Goal: Communication & Community: Answer question/provide support

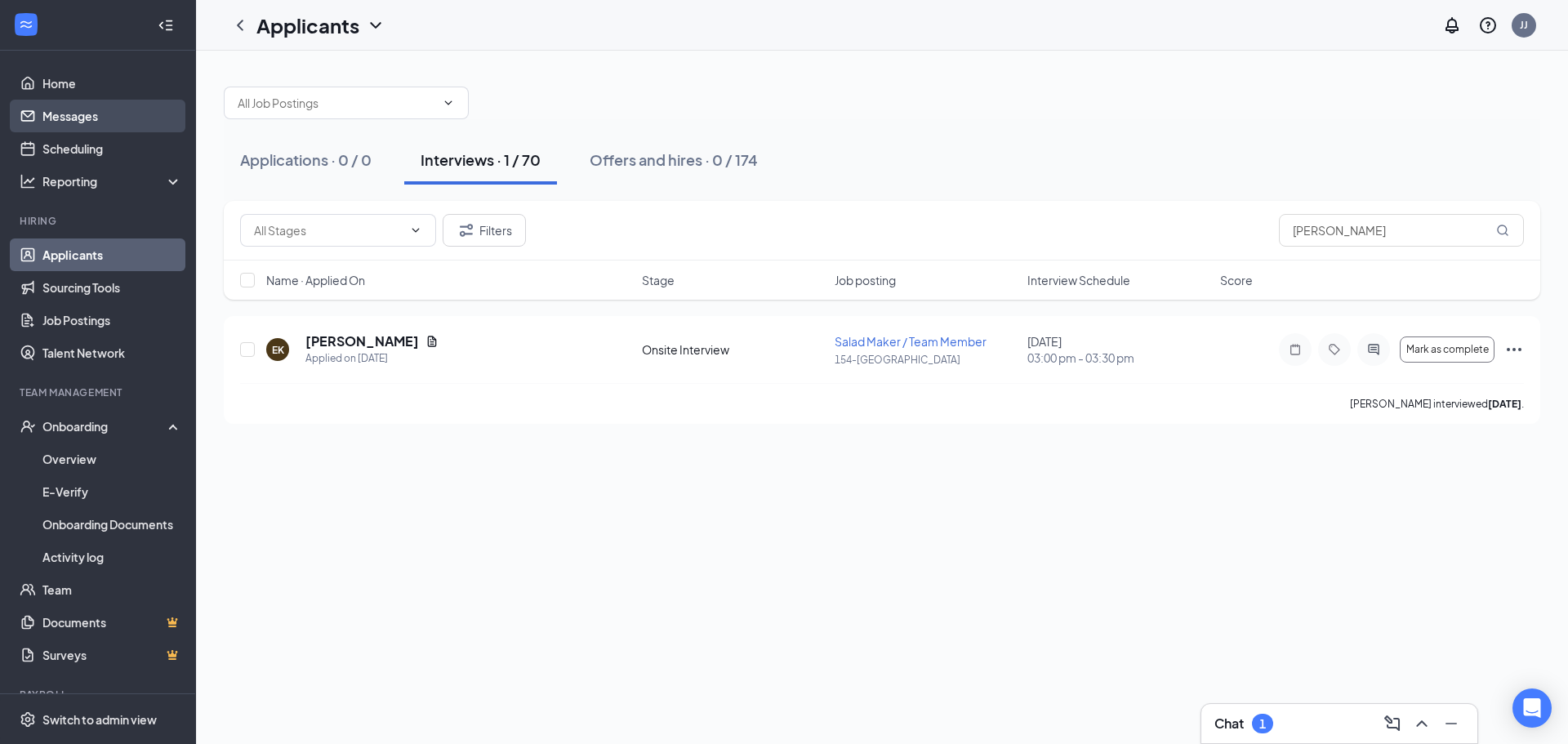
click at [77, 119] on link "Messages" at bounding box center [112, 115] width 140 height 33
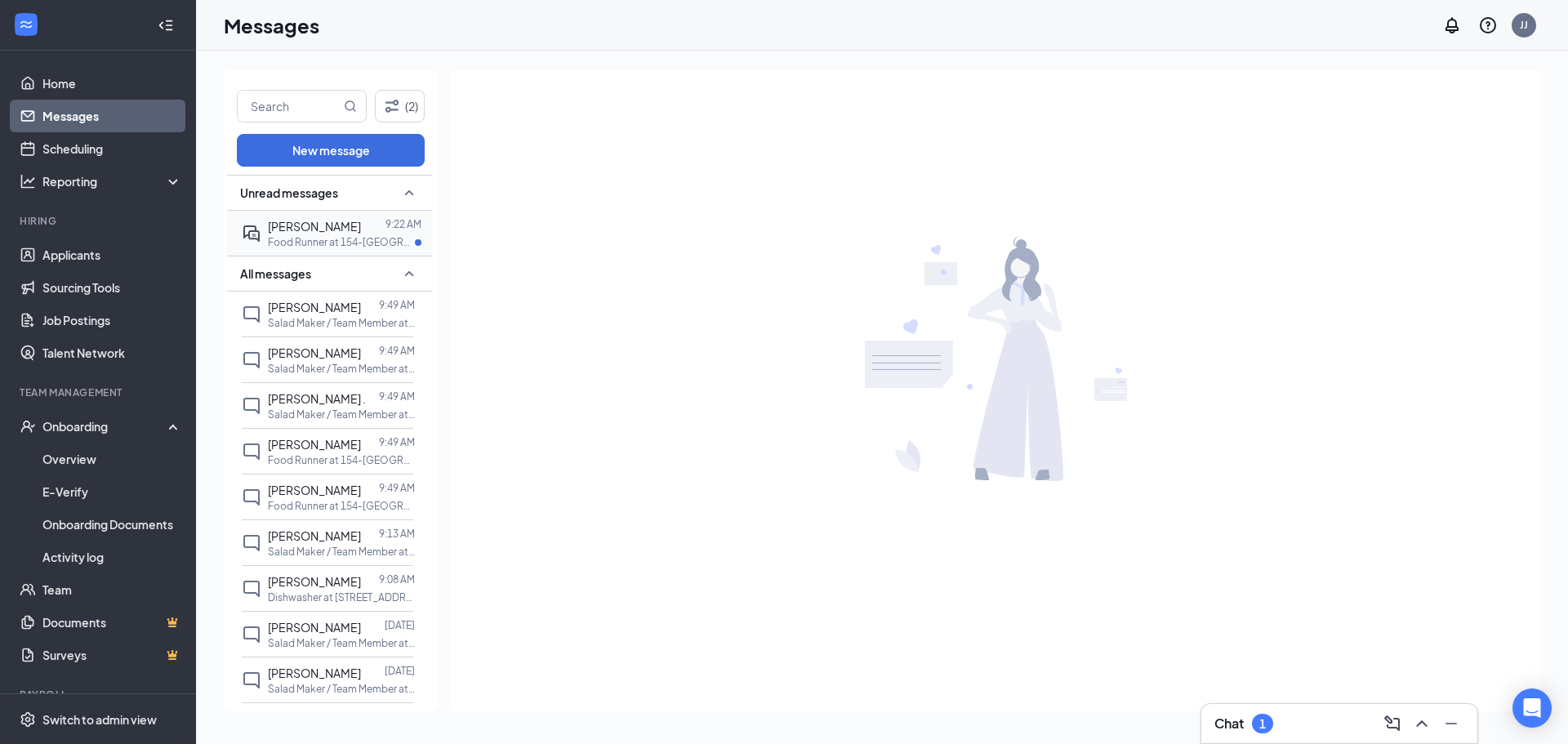
click at [314, 235] on p "Food Runner at 154-[GEOGRAPHIC_DATA]" at bounding box center [341, 242] width 147 height 14
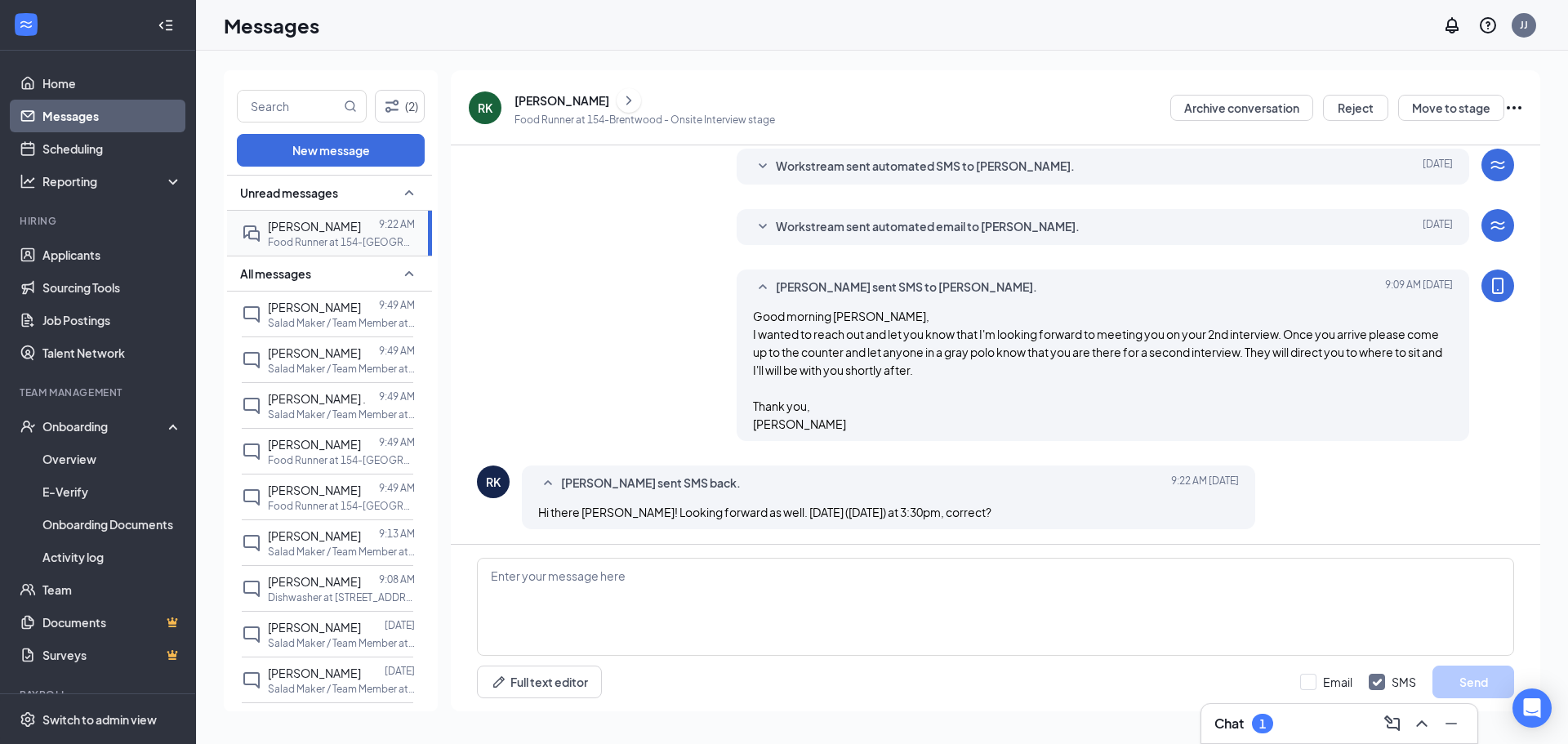
scroll to position [395, 0]
click at [714, 590] on textarea at bounding box center [996, 607] width 1037 height 98
click at [507, 577] on textarea "Yes Rachael that is correct" at bounding box center [996, 607] width 1037 height 98
click at [640, 569] on textarea "Yes, [PERSON_NAME] that is correct" at bounding box center [996, 607] width 1037 height 98
type textarea "Yes, [PERSON_NAME] that is correct! I'll see you then. [PERSON_NAME]"
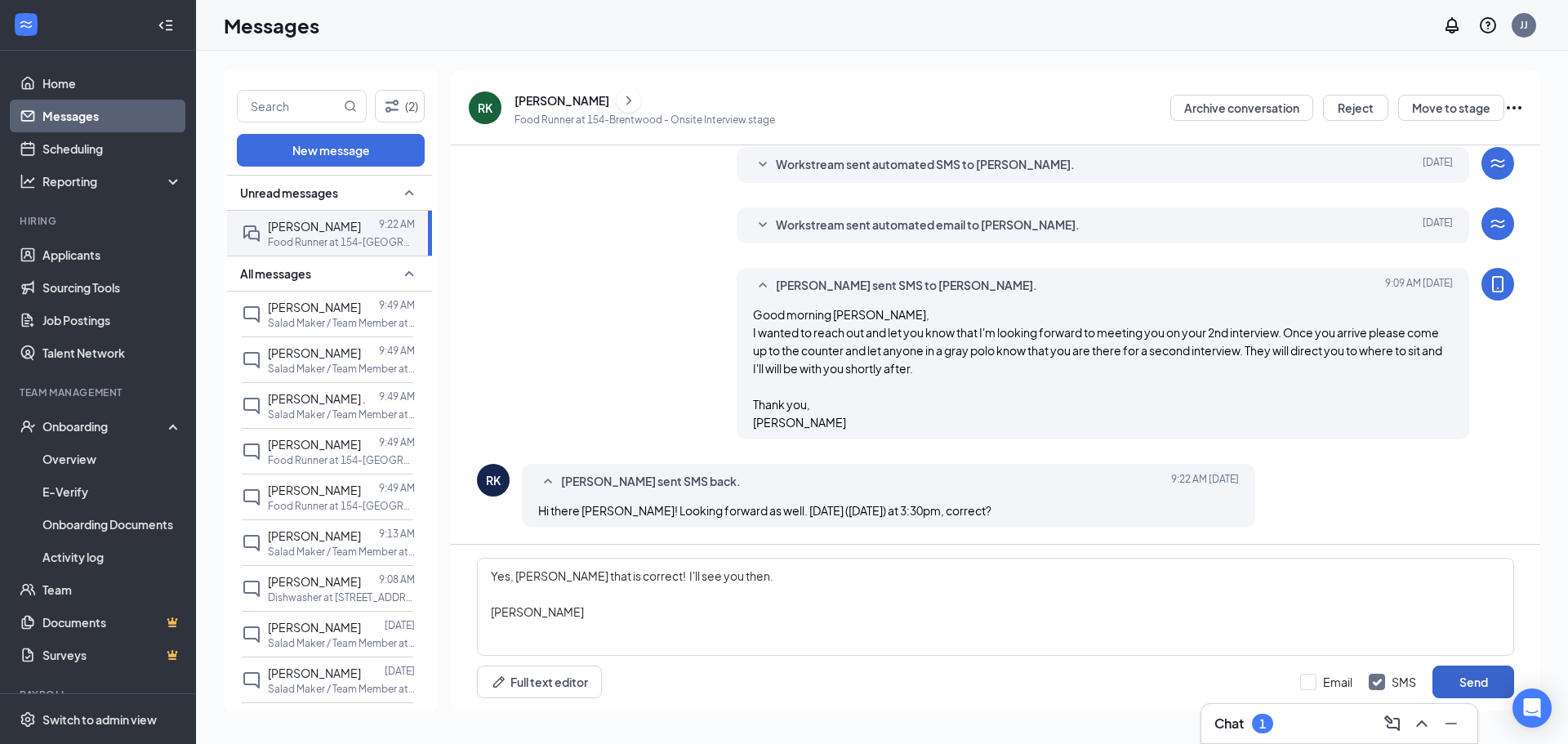
click at [1468, 681] on button "Send" at bounding box center [1473, 681] width 82 height 33
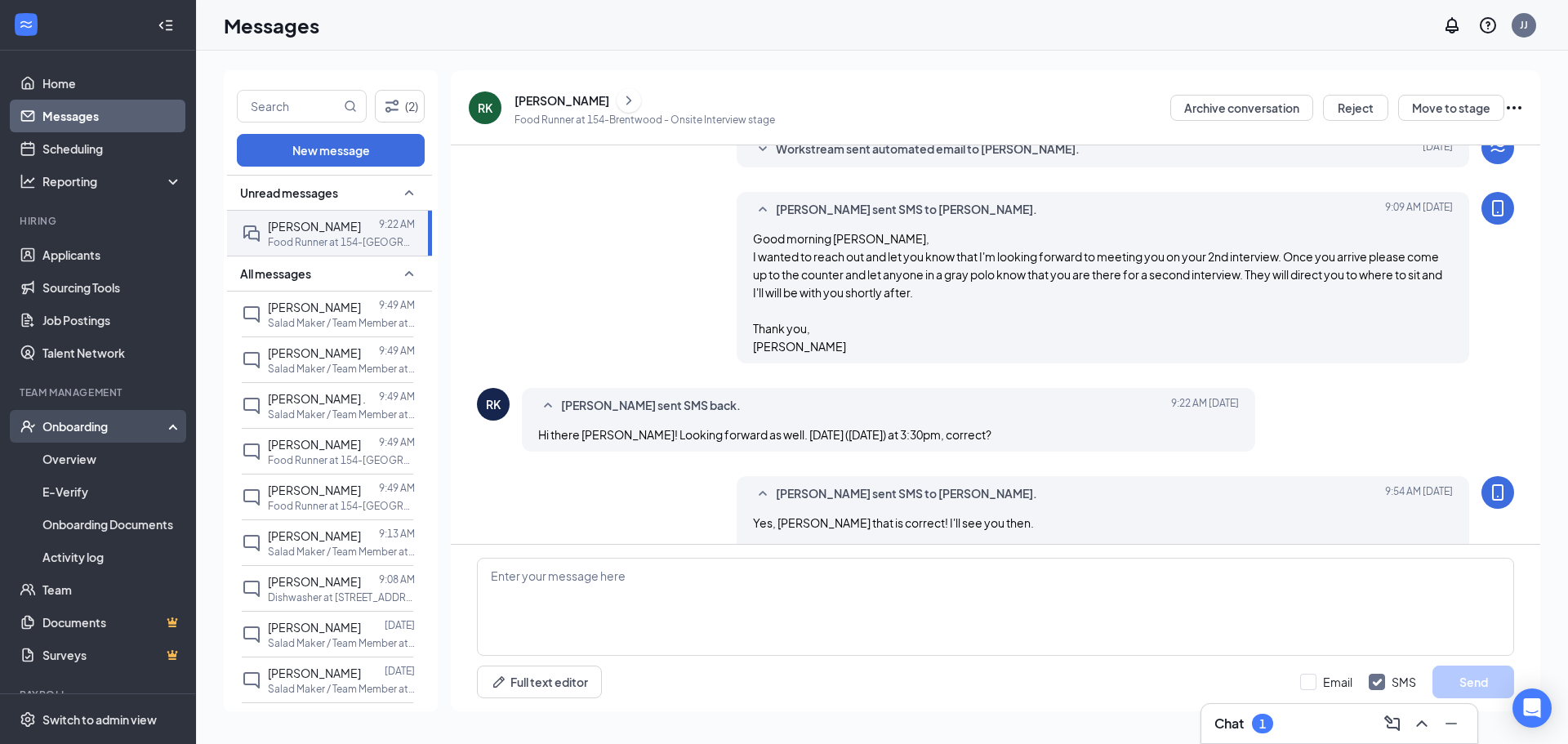
scroll to position [519, 0]
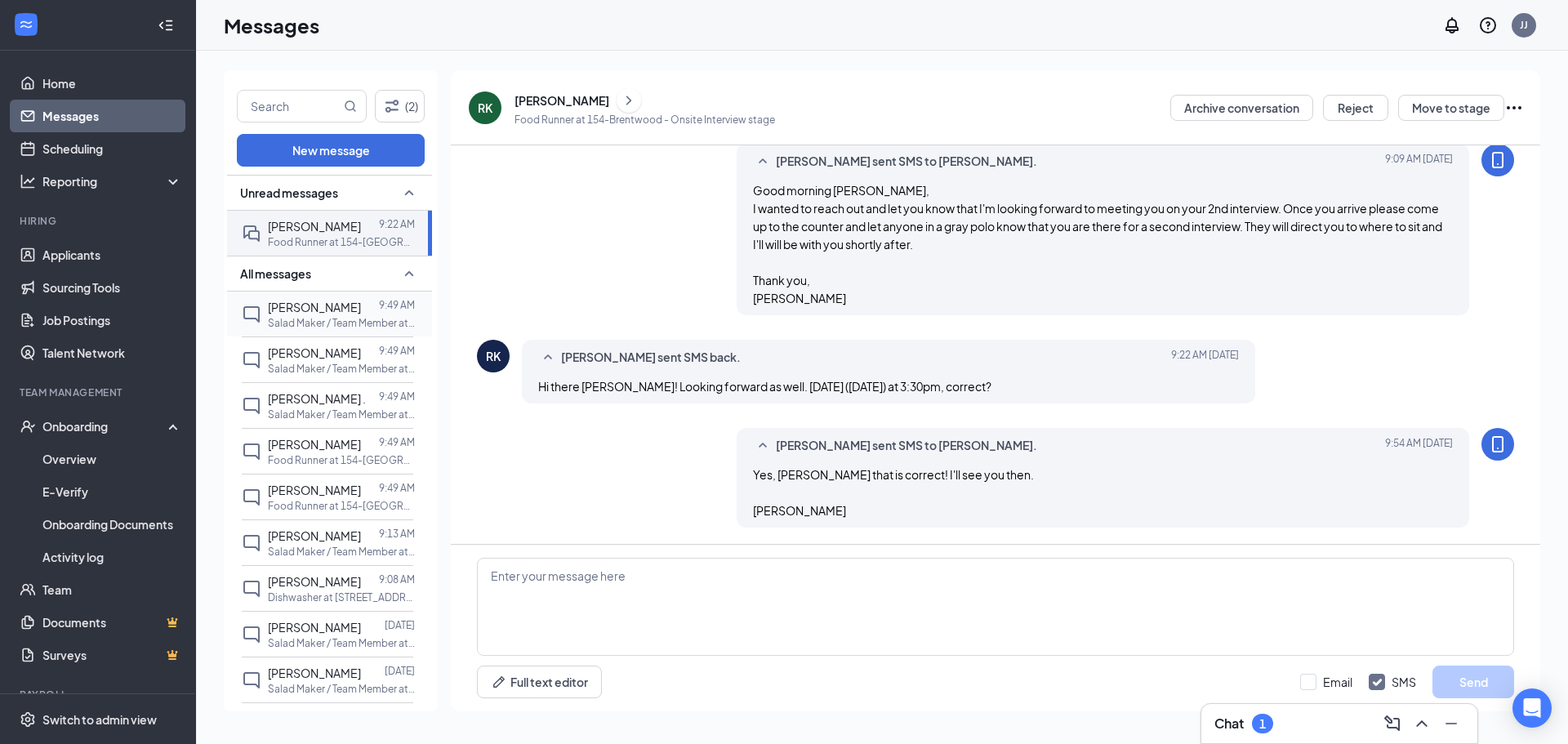
click at [368, 311] on div at bounding box center [370, 307] width 18 height 18
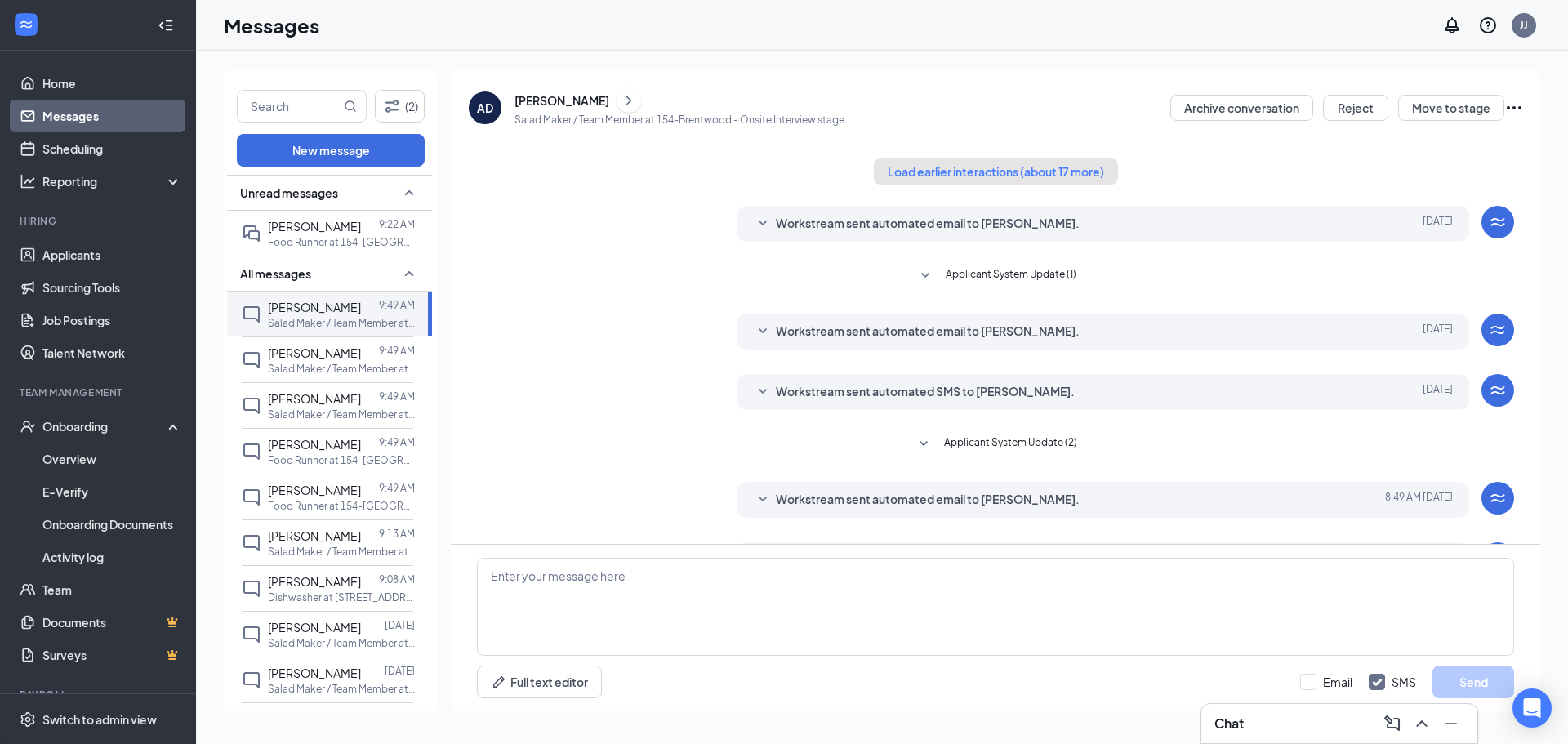
click at [1057, 173] on button "Load earlier interactions (about 17 more)" at bounding box center [996, 172] width 244 height 26
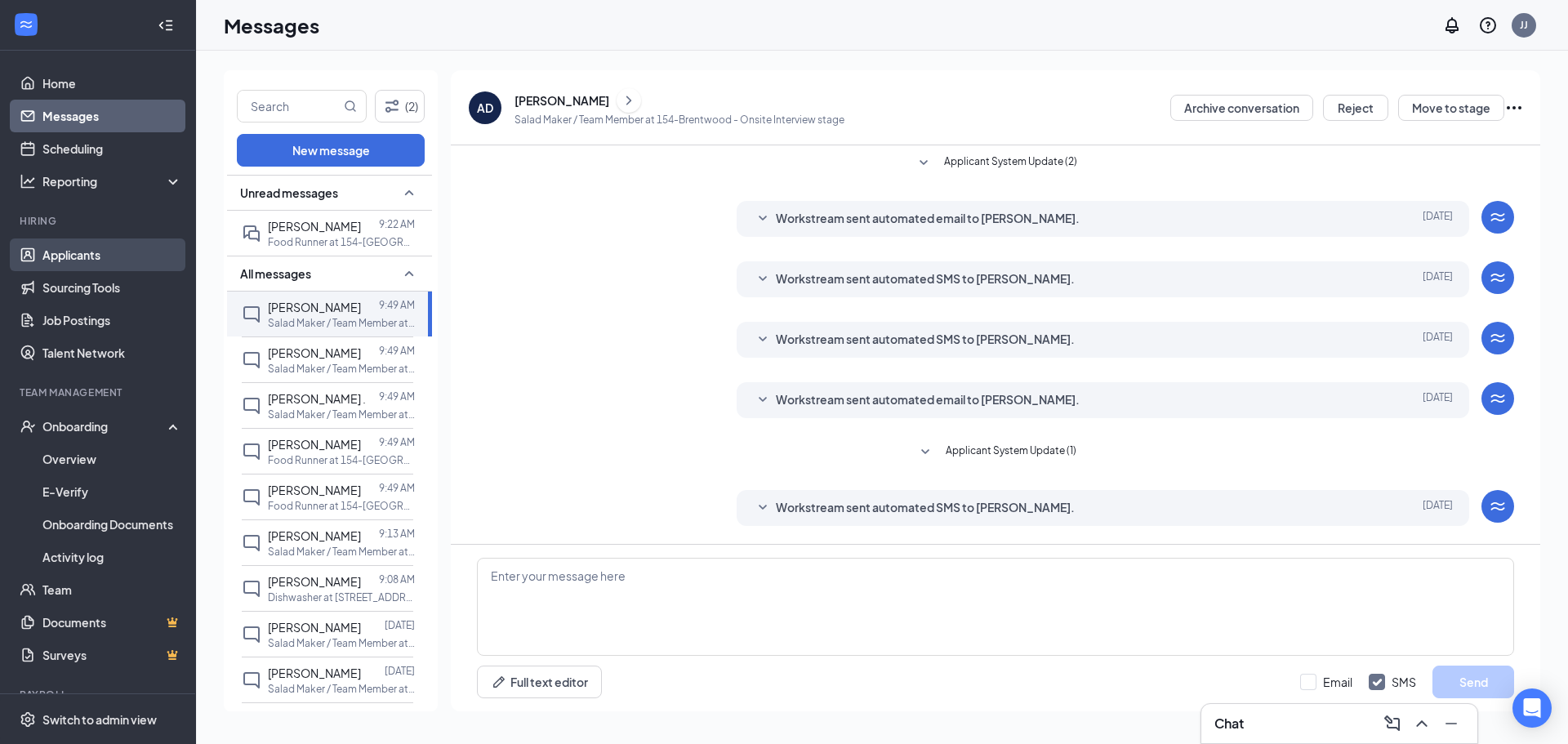
click at [46, 254] on link "Applicants" at bounding box center [112, 254] width 140 height 33
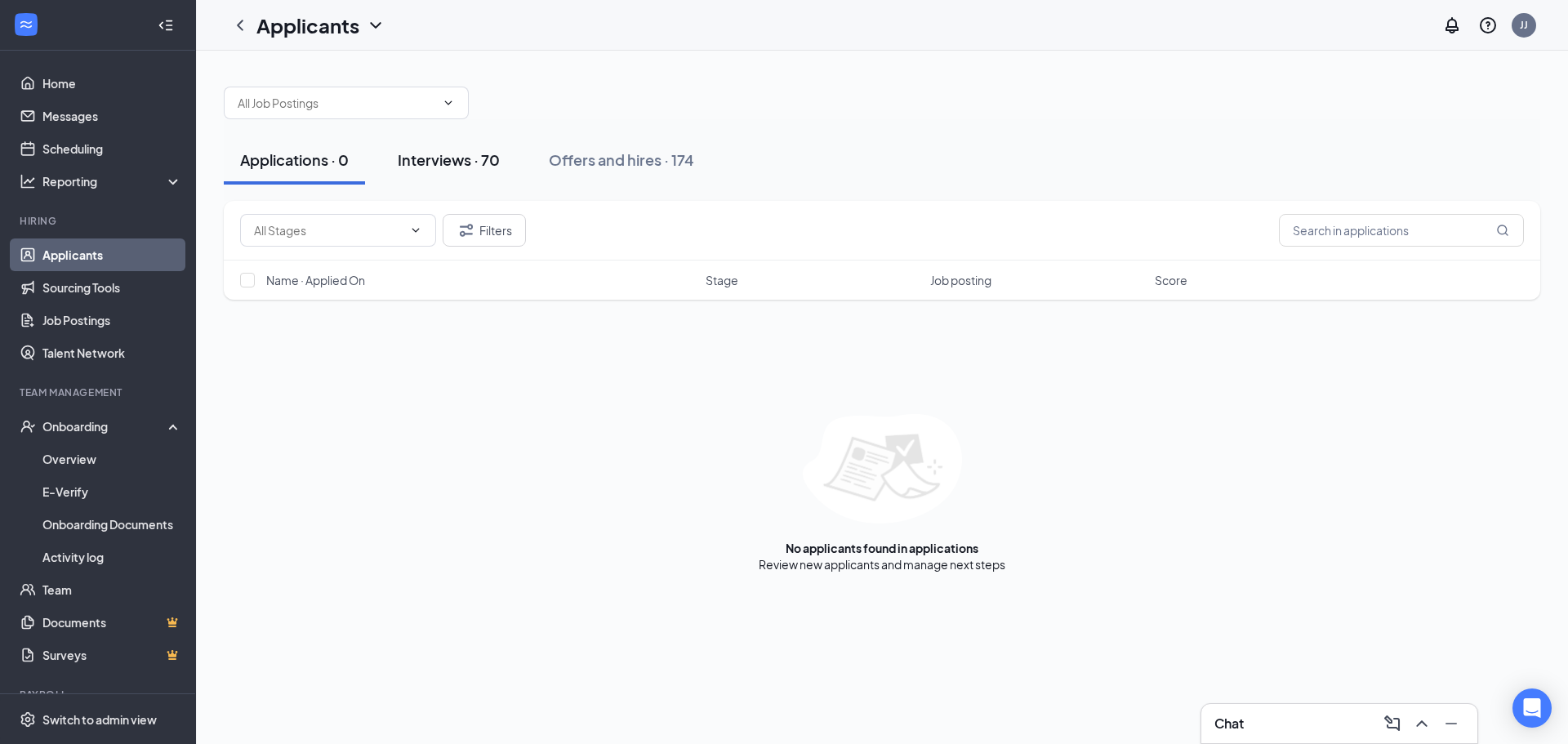
click at [455, 154] on div "Interviews · 70" at bounding box center [449, 159] width 102 height 20
